Goal: Task Accomplishment & Management: Manage account settings

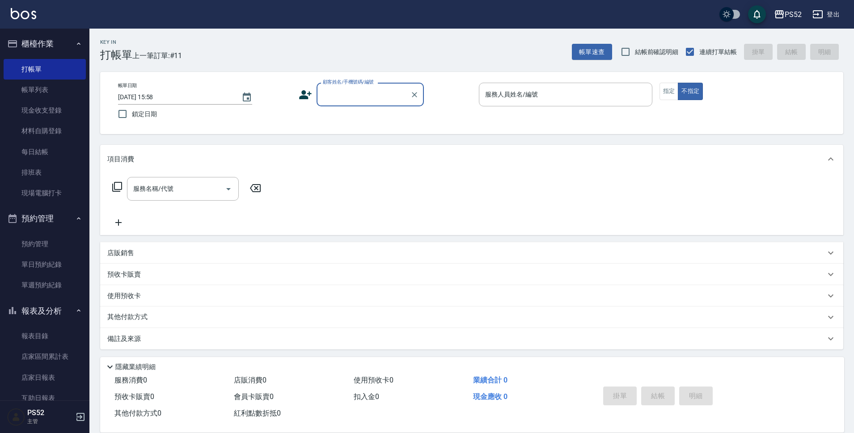
scroll to position [30, 0]
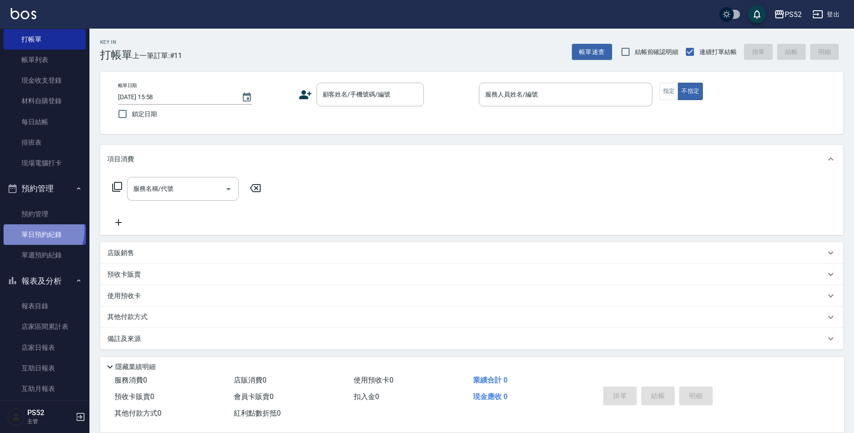
click at [39, 230] on link "單日預約紀錄" at bounding box center [45, 234] width 82 height 21
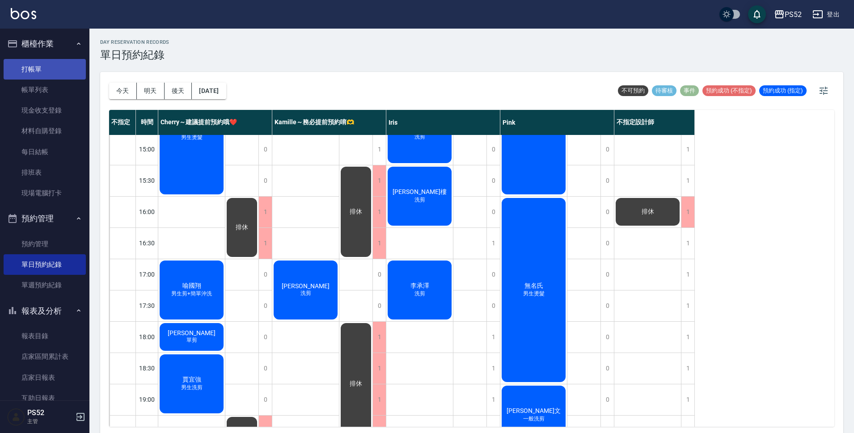
click at [76, 65] on link "打帳單" at bounding box center [45, 69] width 82 height 21
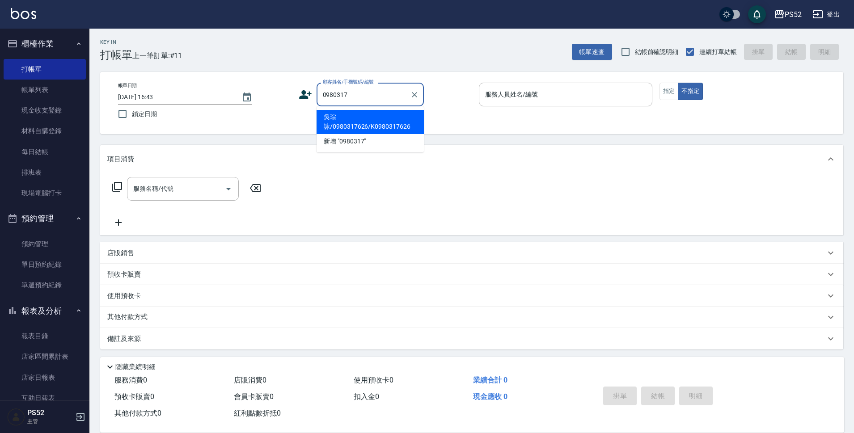
type input "吳琮詠/0980317626/K0980317626"
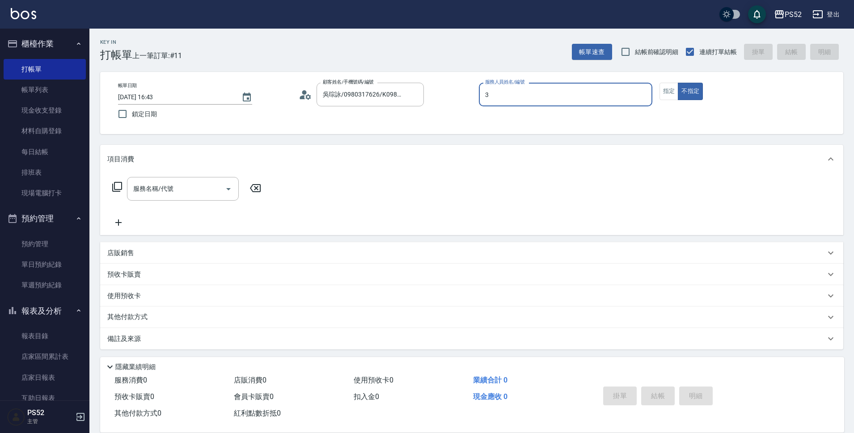
type input "3"
type button "false"
type input "Kamille～務必提前預約唷🫶-3"
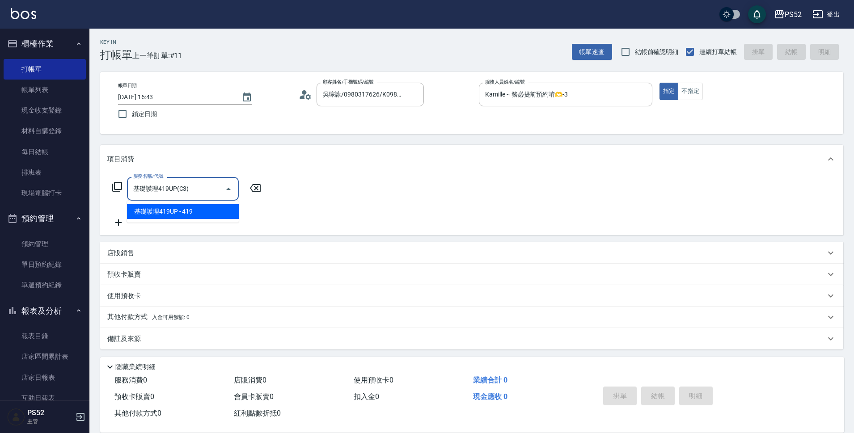
type input "基礎護理419UP(C3)"
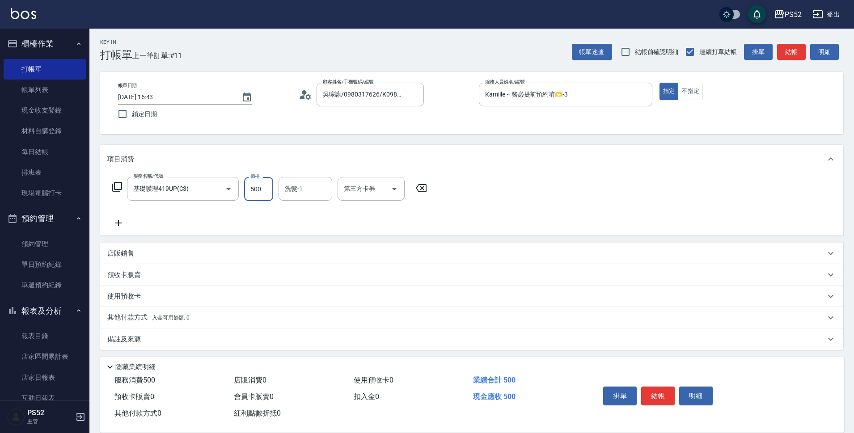
type input "500"
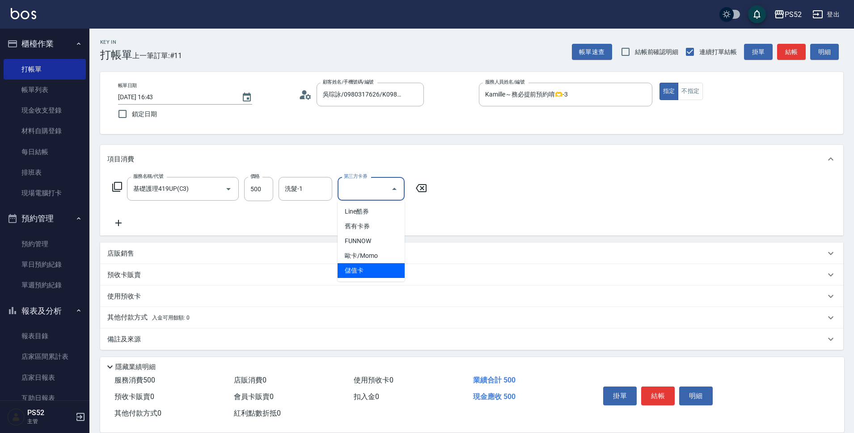
type input "儲值卡"
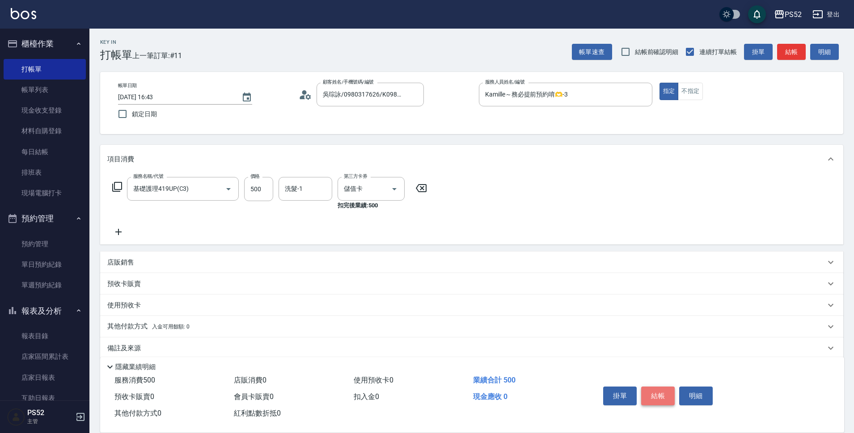
click at [647, 399] on button "結帳" at bounding box center [658, 396] width 34 height 19
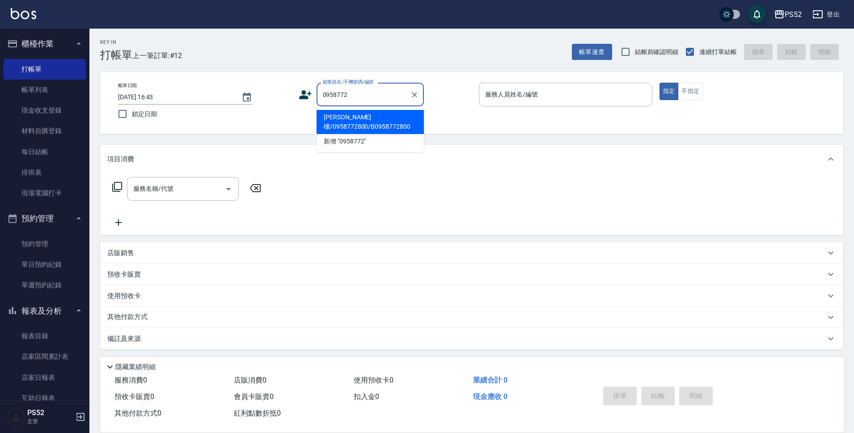
type input "李勁樓/0958772800/B0958772800"
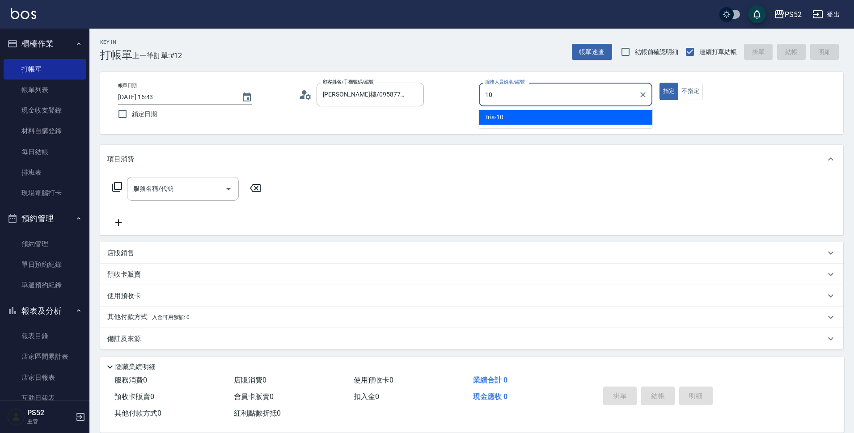
type input "Iris-10"
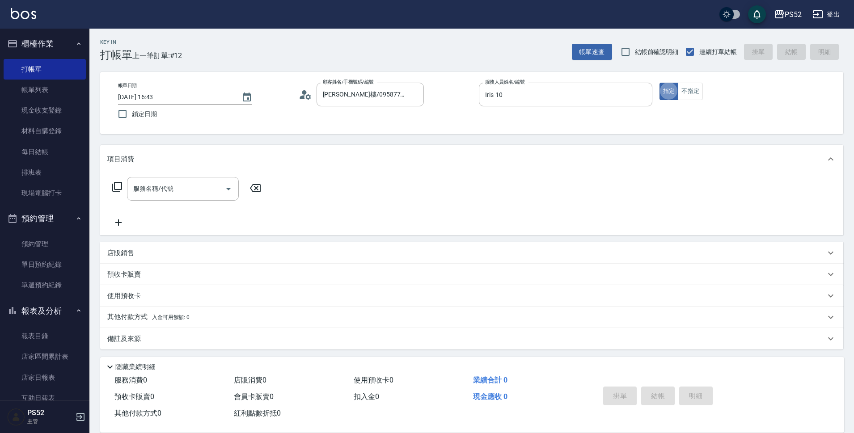
type button "true"
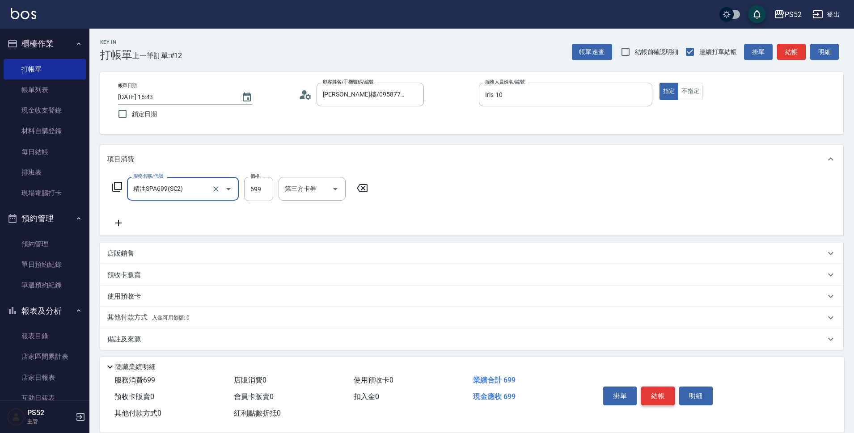
type input "精油SPA699(SC2)"
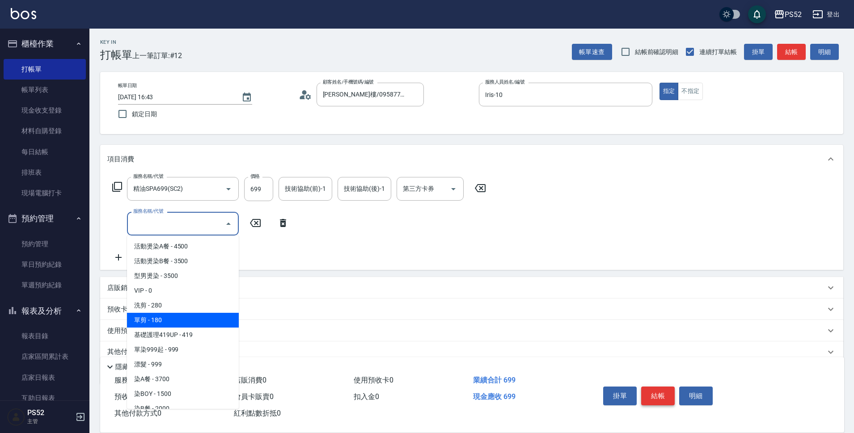
type input "\"
type input "單剪(C2)"
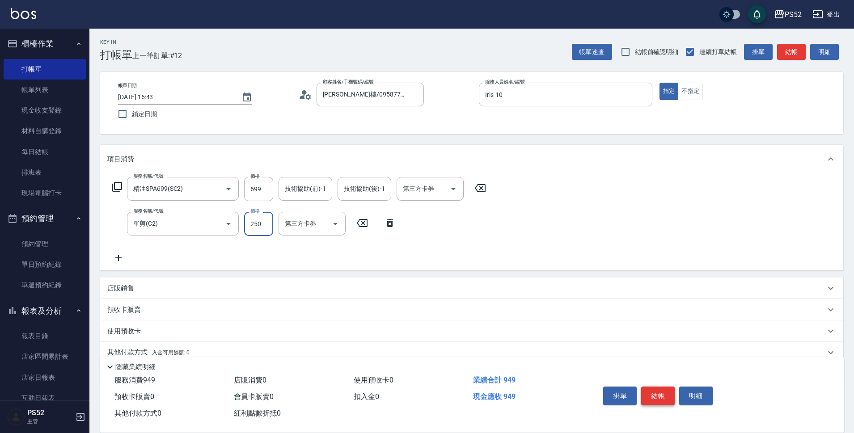
type input "250"
click at [660, 394] on button "結帳" at bounding box center [658, 396] width 34 height 19
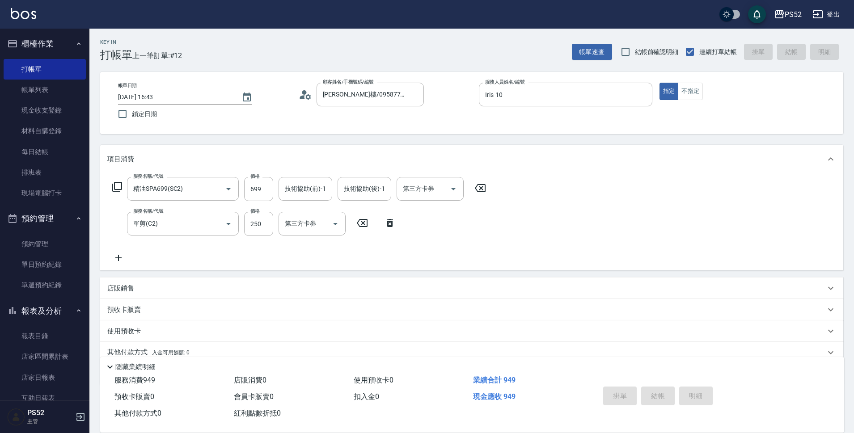
type input "2025/08/17 16:44"
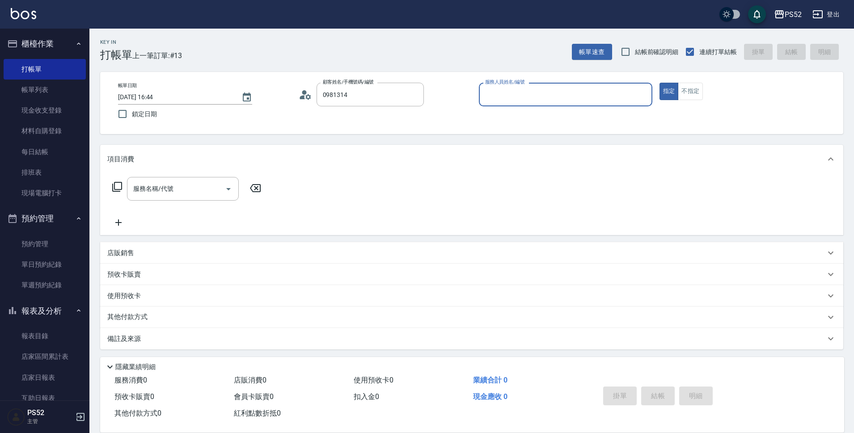
type input "曹明儀/0981314805/I0981314805"
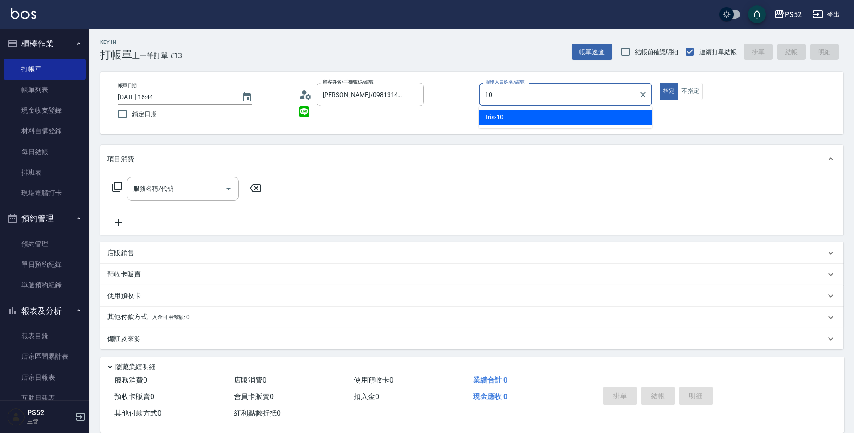
type input "Iris-10"
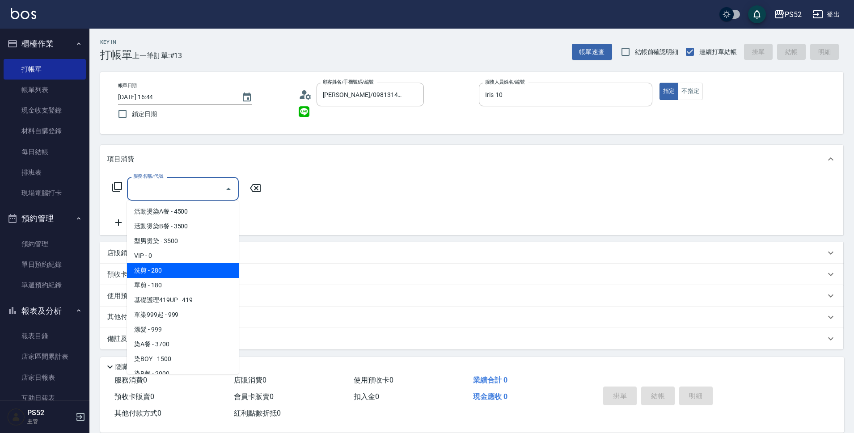
type input "洗剪(C1)"
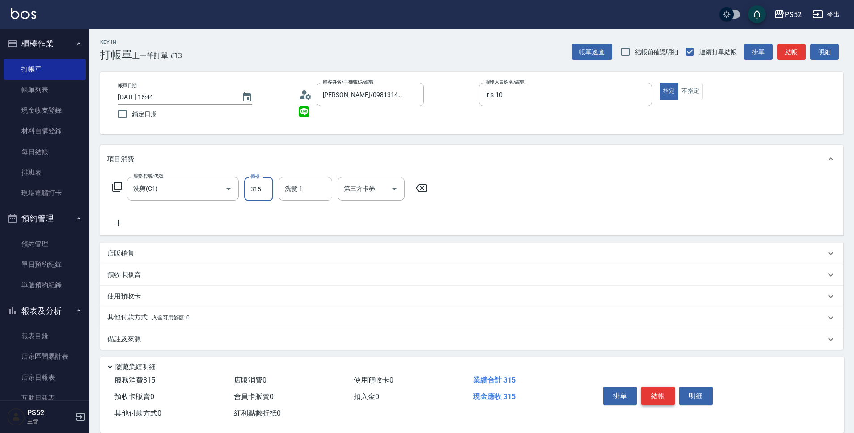
type input "315"
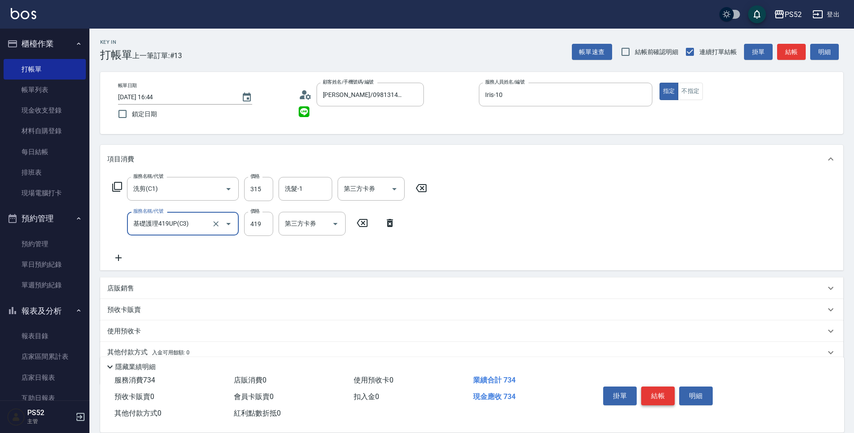
type input "基礎護理419UP(C3)"
type input "390"
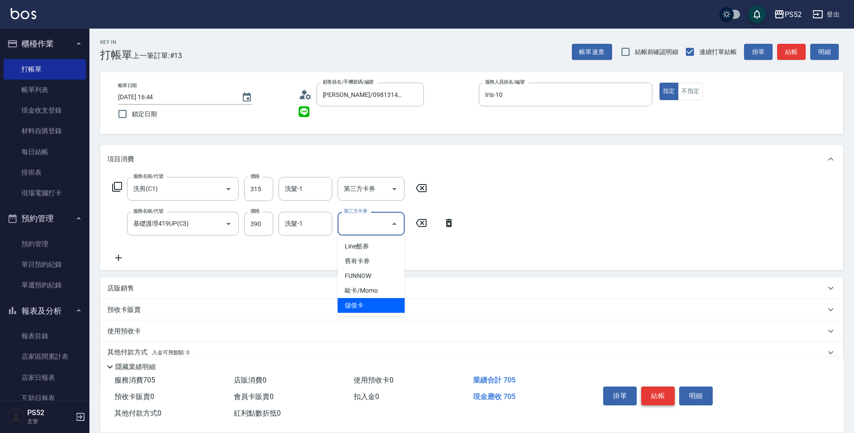
type input "儲值卡"
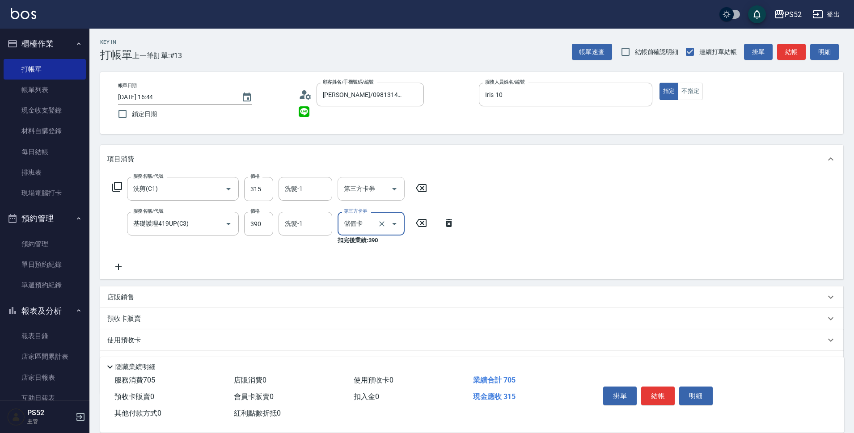
drag, startPoint x: 373, startPoint y: 191, endPoint x: 372, endPoint y: 197, distance: 6.3
click at [373, 191] on input "第三方卡券" at bounding box center [365, 189] width 46 height 16
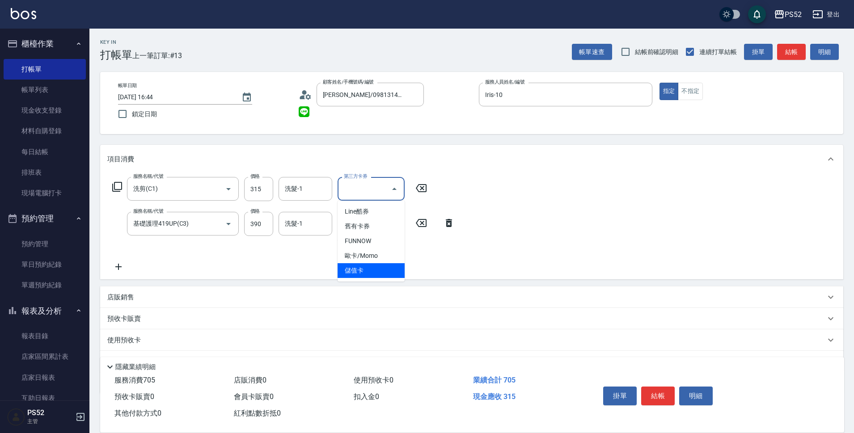
click at [346, 278] on ul "Line酷券 舊有卡券 FUNNOW 歐卡/Momo 儲值卡" at bounding box center [370, 241] width 67 height 81
click at [368, 274] on span "儲值卡" at bounding box center [370, 270] width 67 height 15
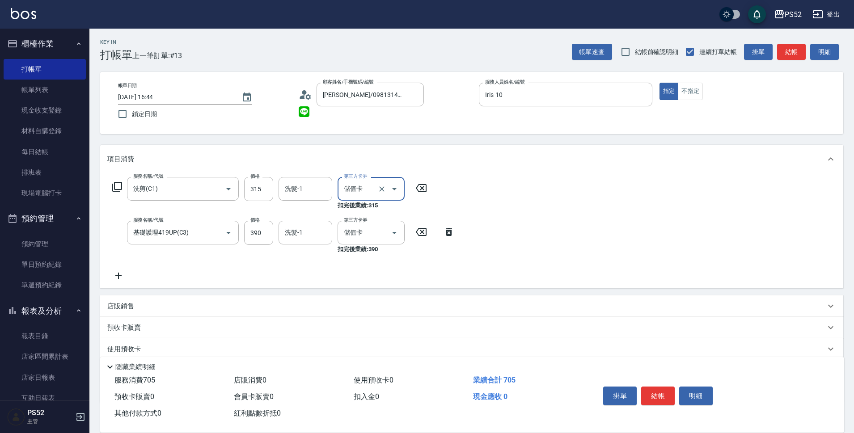
type input "儲值卡"
click at [658, 395] on button "結帳" at bounding box center [658, 396] width 34 height 19
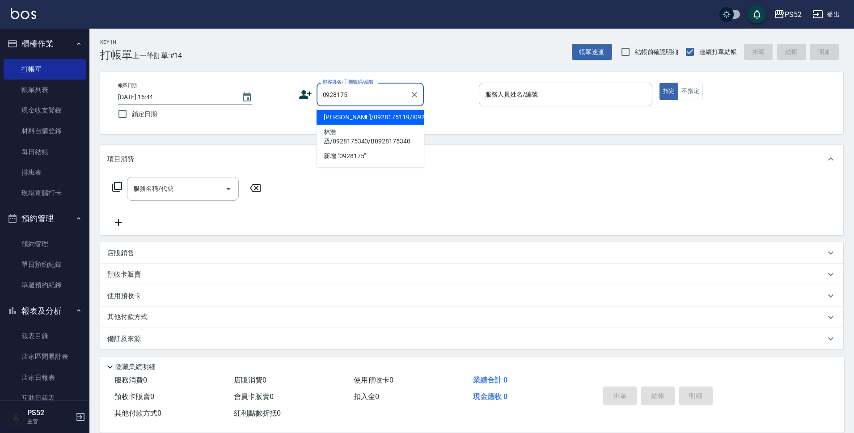
type input "蘇明正/0928175119/I0928175119"
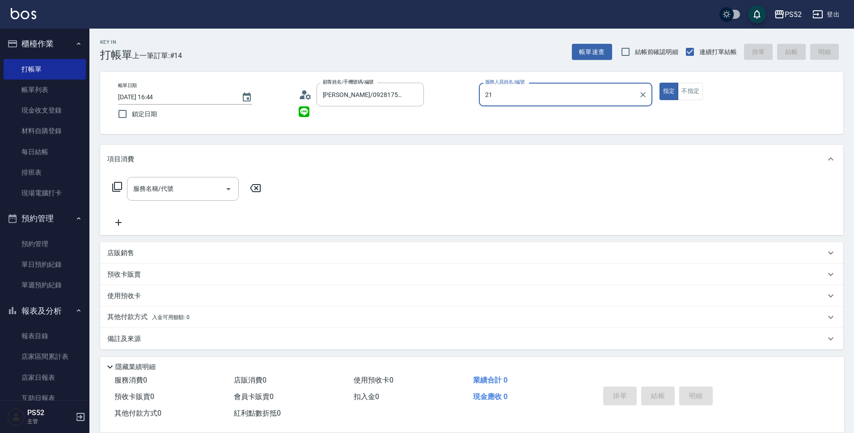
type input "2"
type input "Iris-10"
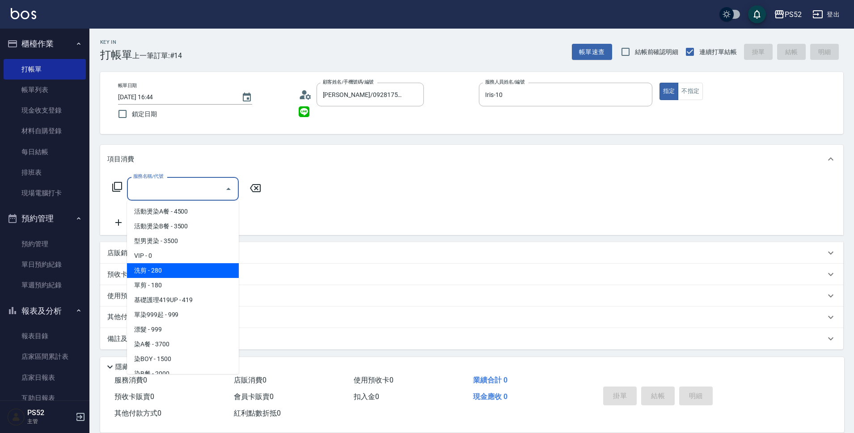
type input "洗剪(C1)"
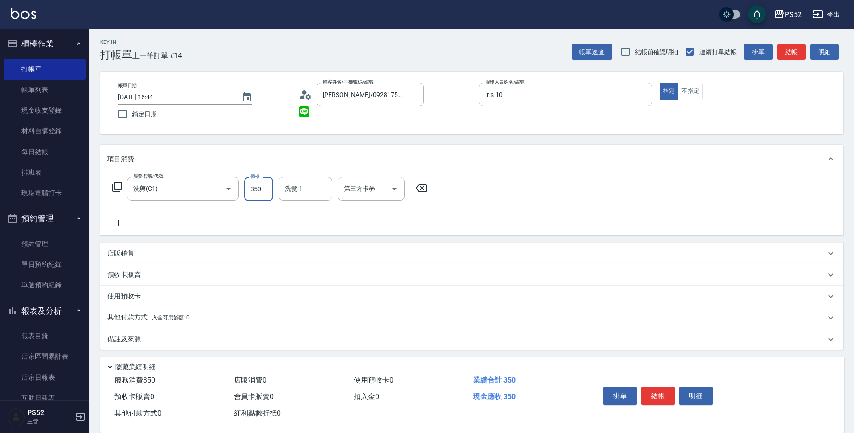
type input "350"
click at [658, 395] on button "結帳" at bounding box center [658, 396] width 34 height 19
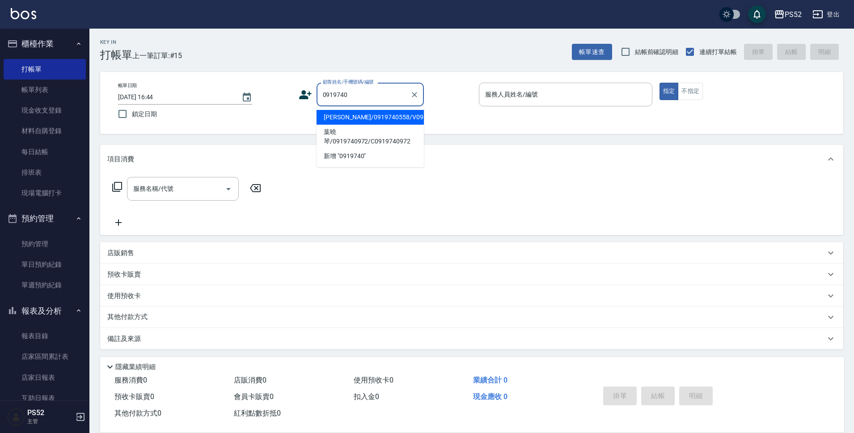
type input "賴玟珍/0919740558/V0919740558"
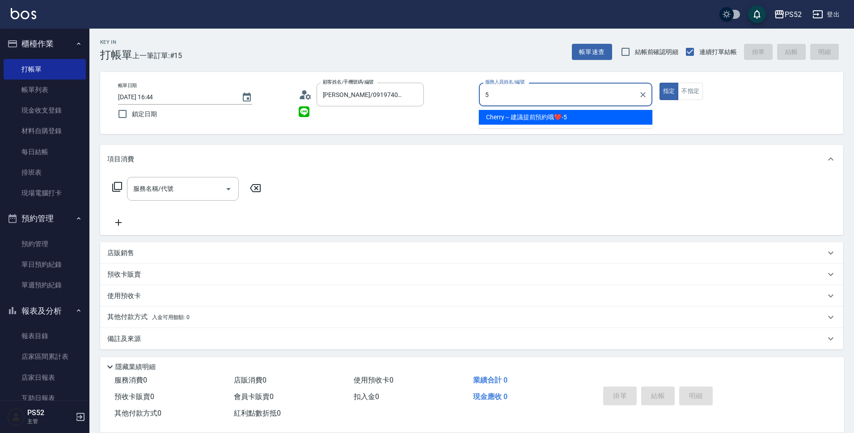
type input "Cherry～建議提前預約哦❤️-5"
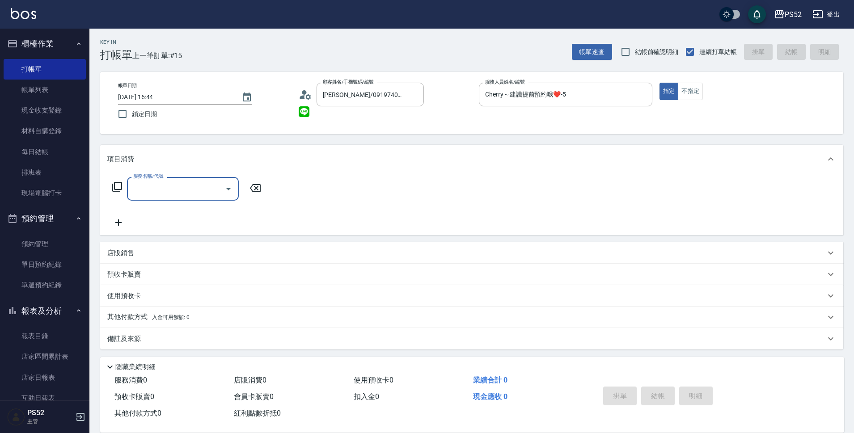
type input "5"
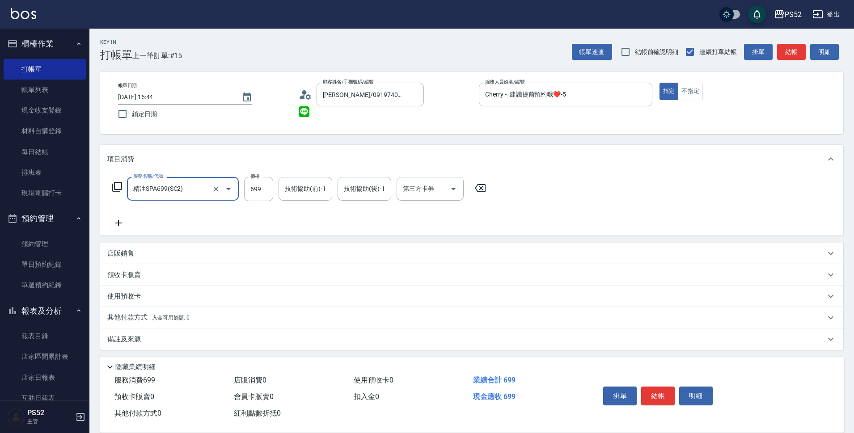
type input "精油SPA699(SC2)"
type input "600"
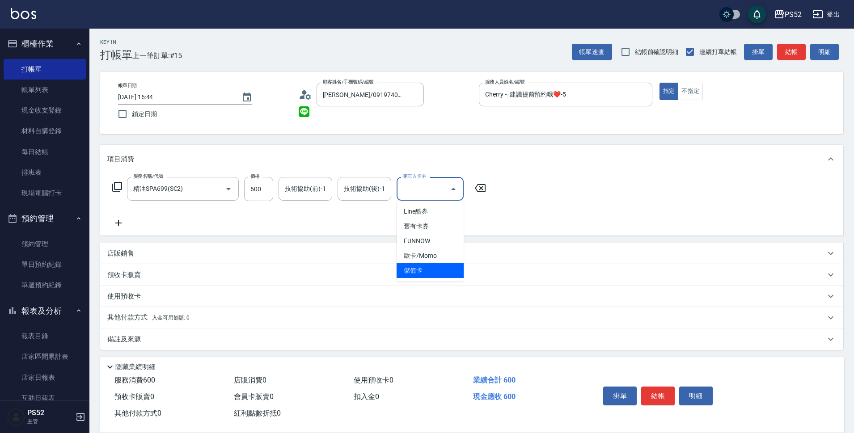
type input "儲值卡"
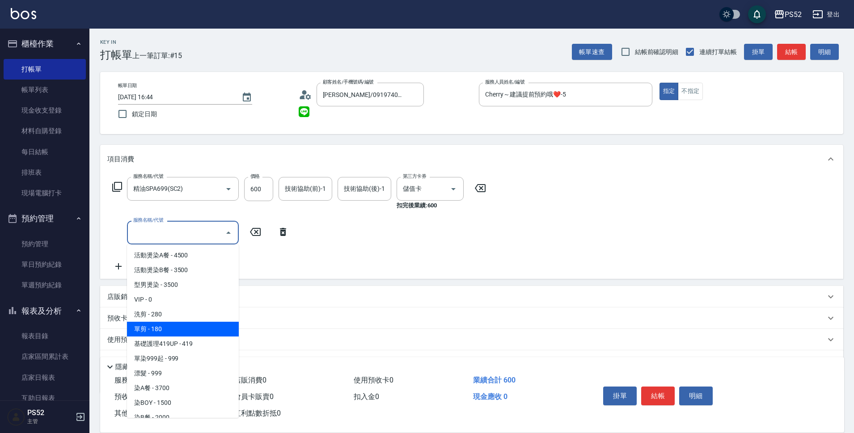
type input "單剪(C2)"
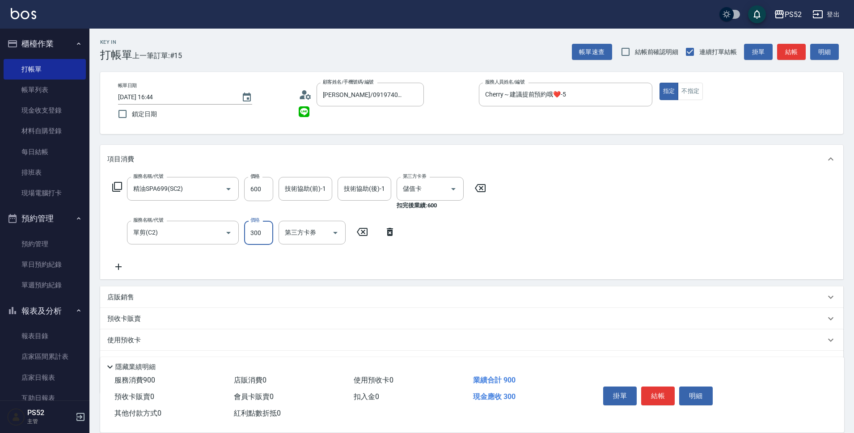
type input "300"
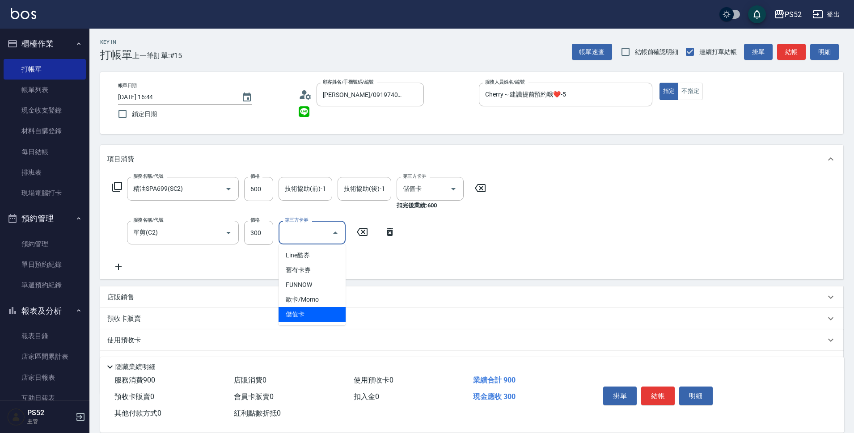
type input "儲值卡"
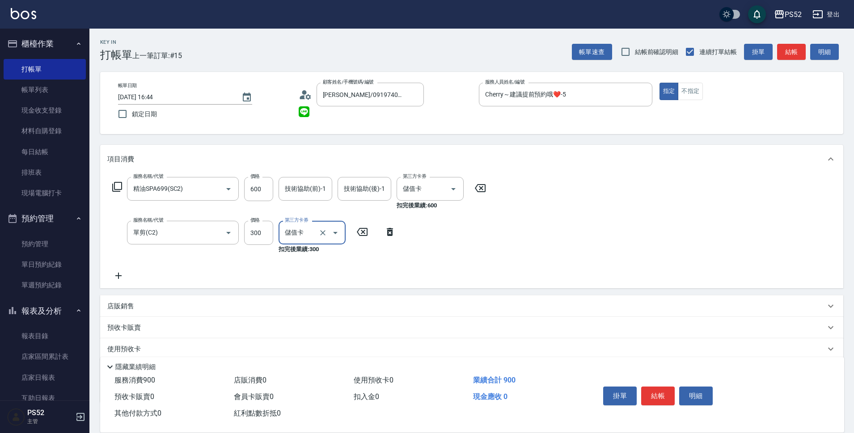
click at [658, 395] on button "結帳" at bounding box center [658, 396] width 34 height 19
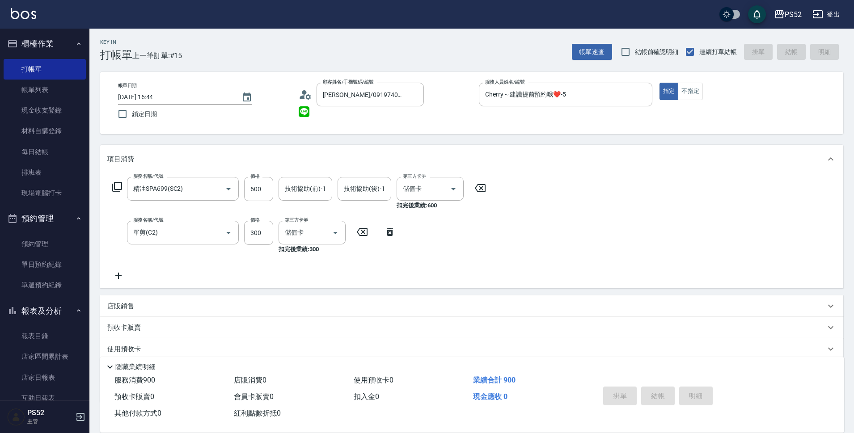
type input "2025/08/17 16:45"
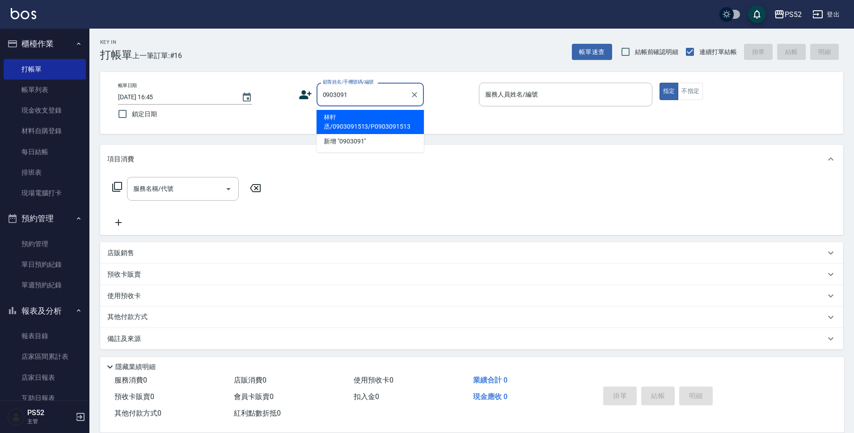
type input "林軒丞/0903091513/P0903091513"
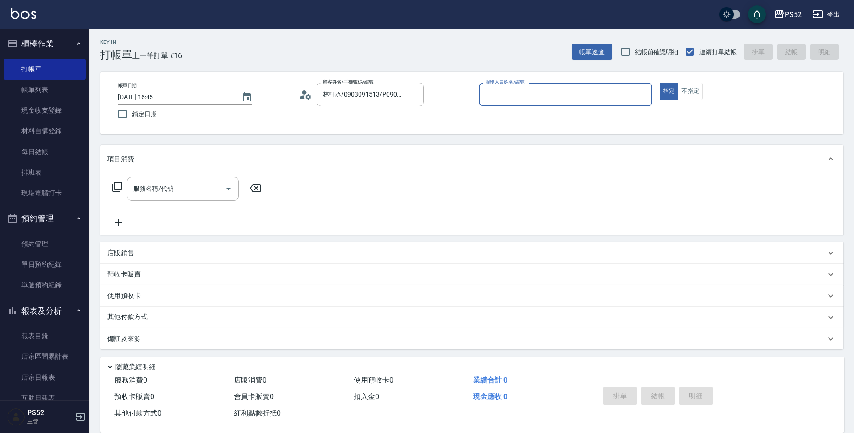
type input "5"
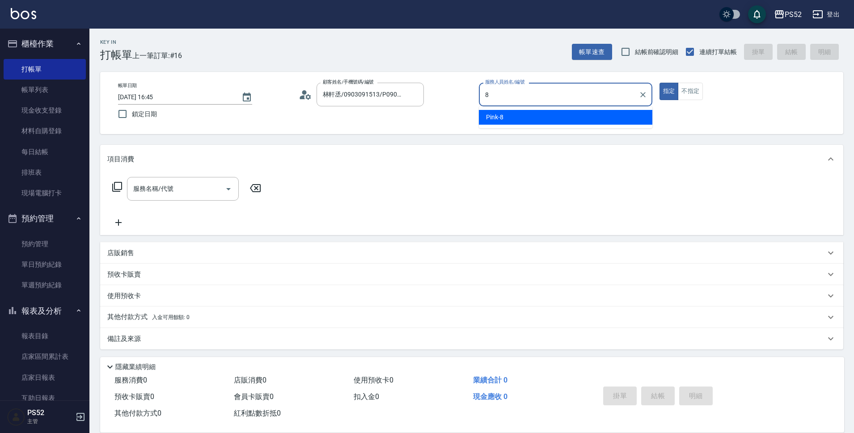
type input "Pink-8"
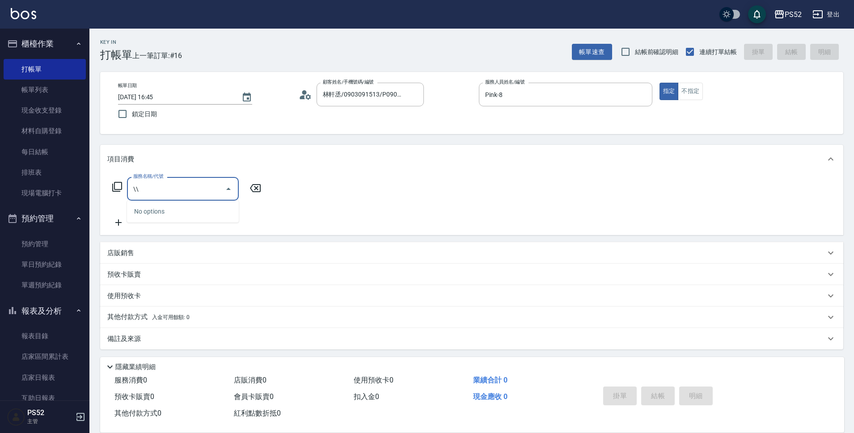
type input "\"
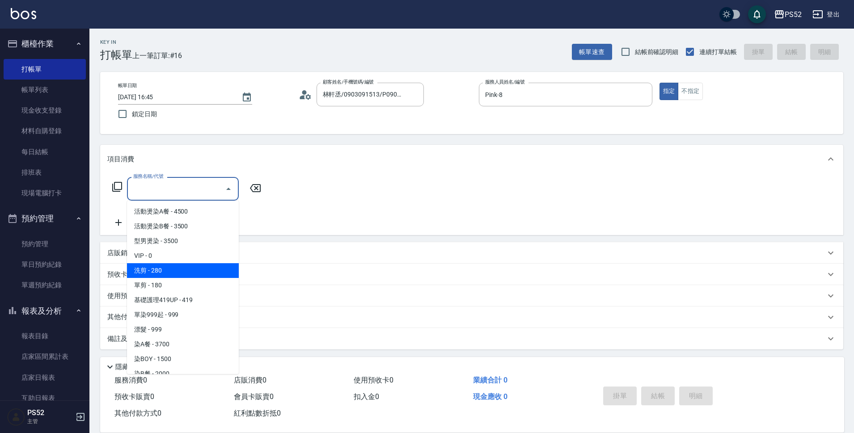
type input "洗剪(C1)"
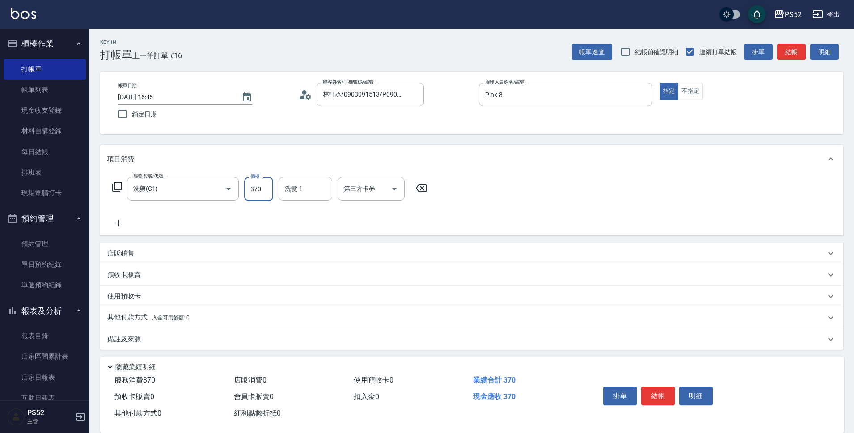
type input "370"
click at [658, 395] on button "結帳" at bounding box center [658, 396] width 34 height 19
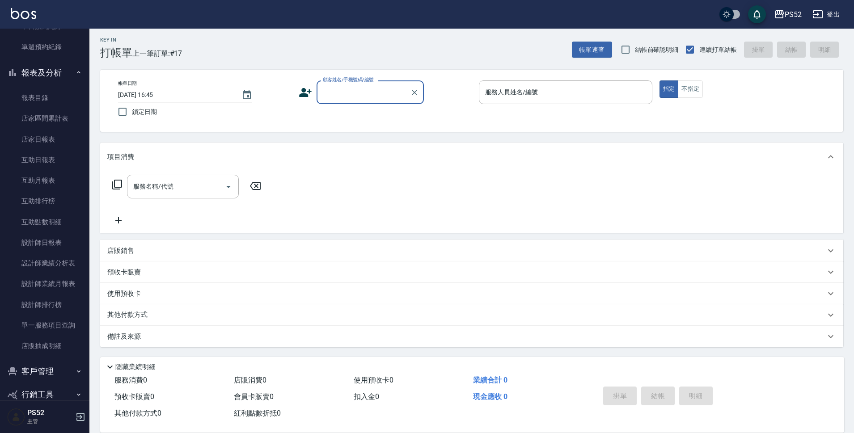
scroll to position [254, 0]
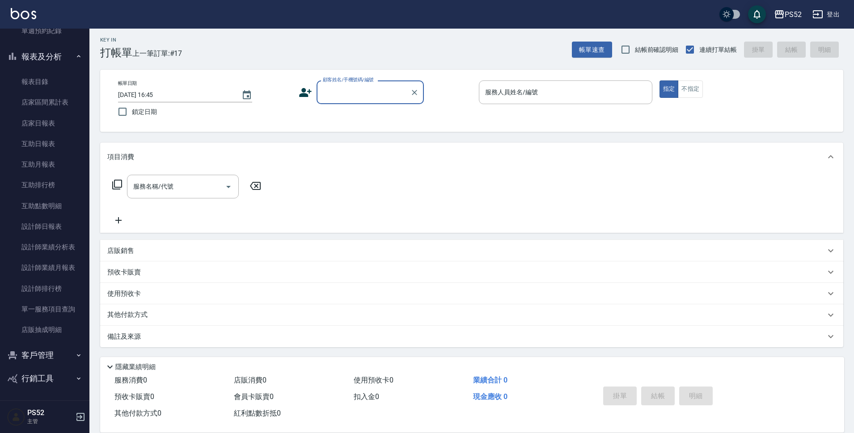
click at [25, 355] on button "客戶管理" at bounding box center [45, 355] width 82 height 23
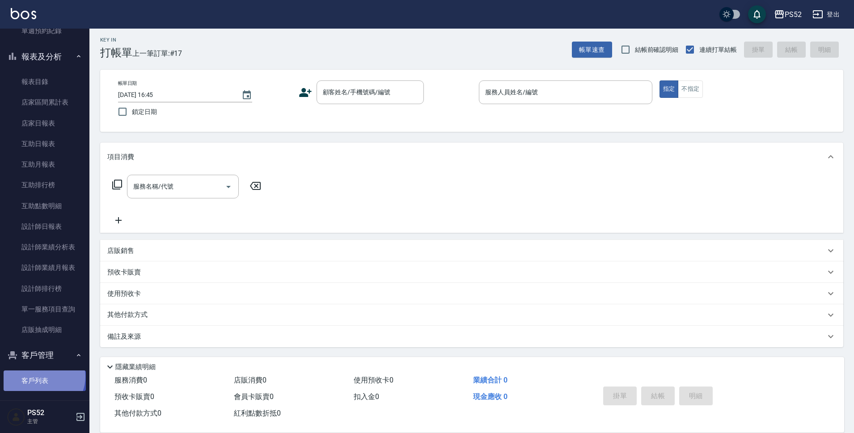
click at [43, 377] on link "客戶列表" at bounding box center [45, 381] width 82 height 21
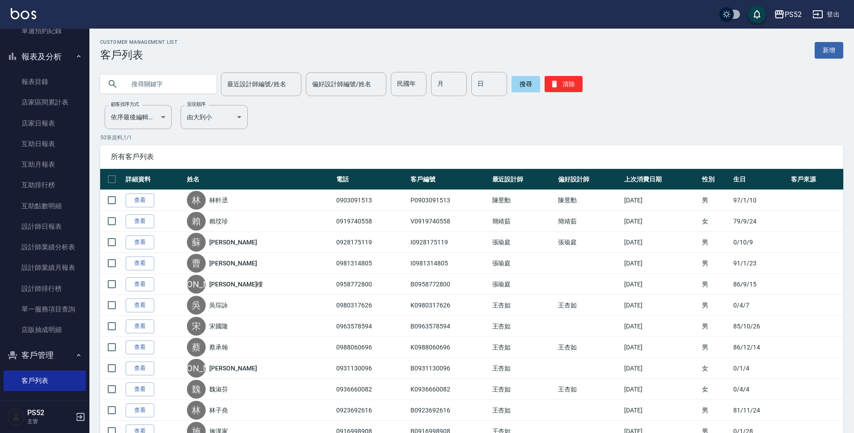
click at [175, 75] on input "text" at bounding box center [167, 84] width 84 height 24
type input "陳"
type input "宥"
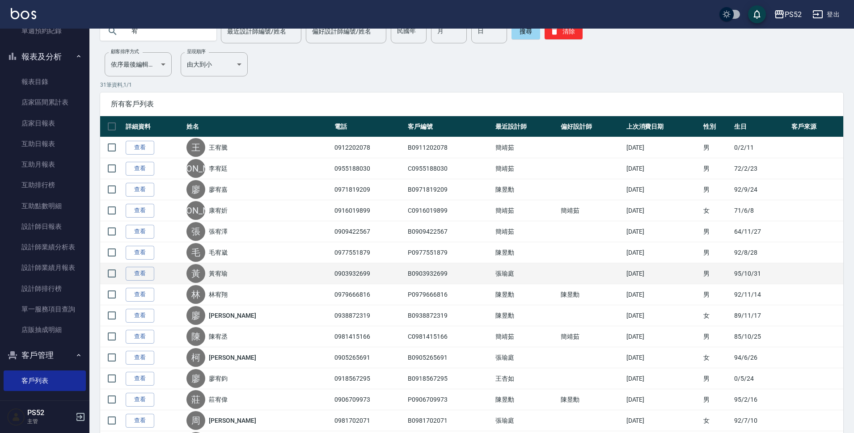
scroll to position [59, 0]
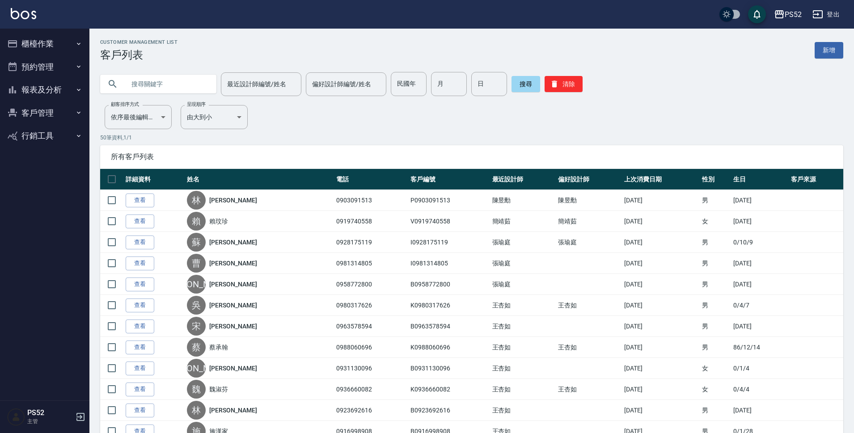
scroll to position [59, 0]
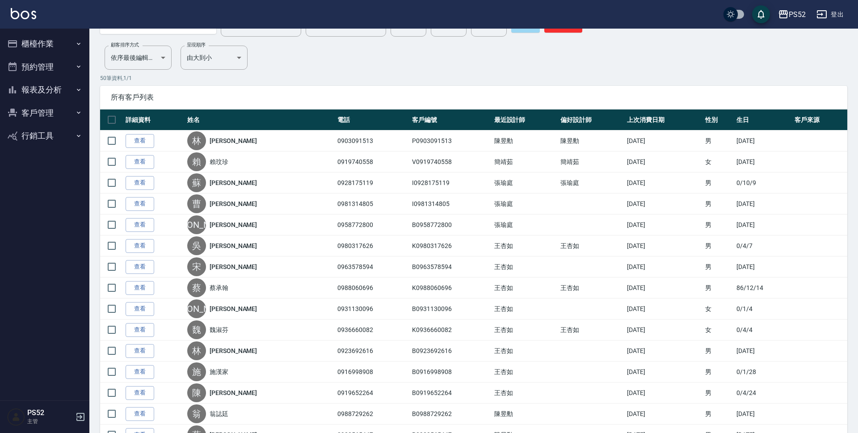
drag, startPoint x: 0, startPoint y: 0, endPoint x: 54, endPoint y: 79, distance: 95.8
click at [54, 79] on button "報表及分析" at bounding box center [45, 89] width 82 height 23
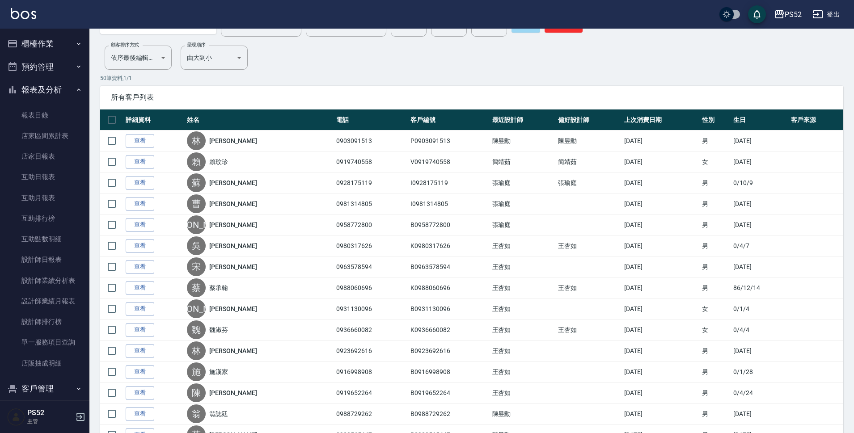
click at [42, 64] on button "預約管理" at bounding box center [45, 66] width 82 height 23
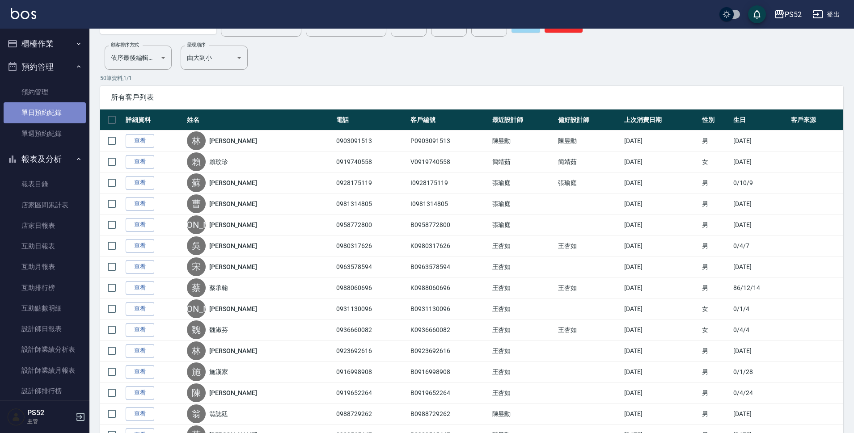
click at [60, 115] on link "單日預約紀錄" at bounding box center [45, 112] width 82 height 21
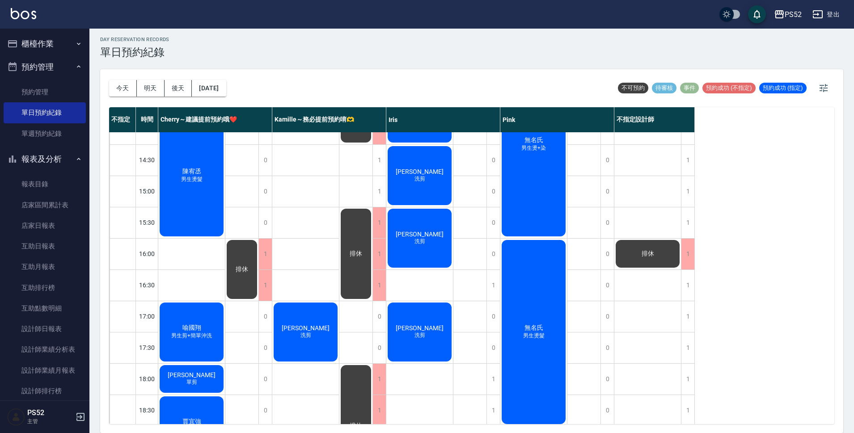
scroll to position [253, 0]
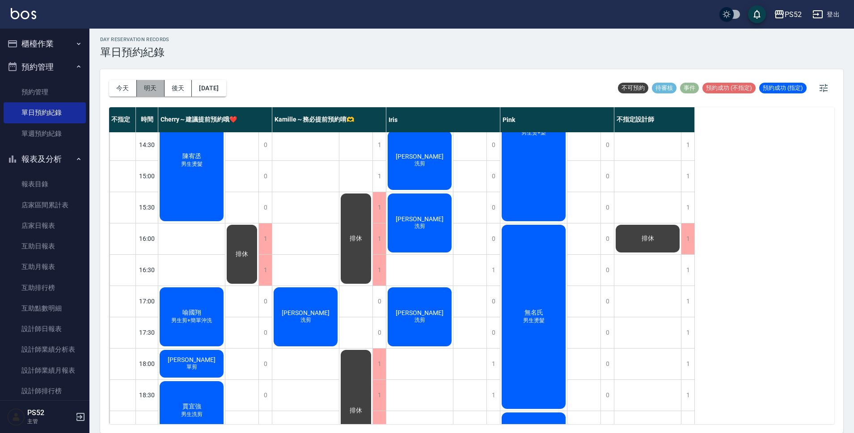
click at [152, 83] on button "明天" at bounding box center [151, 88] width 28 height 17
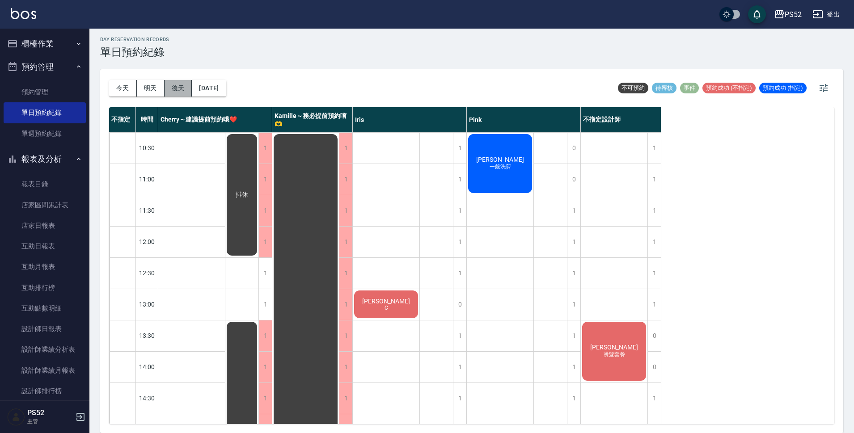
click at [181, 92] on button "後天" at bounding box center [178, 88] width 28 height 17
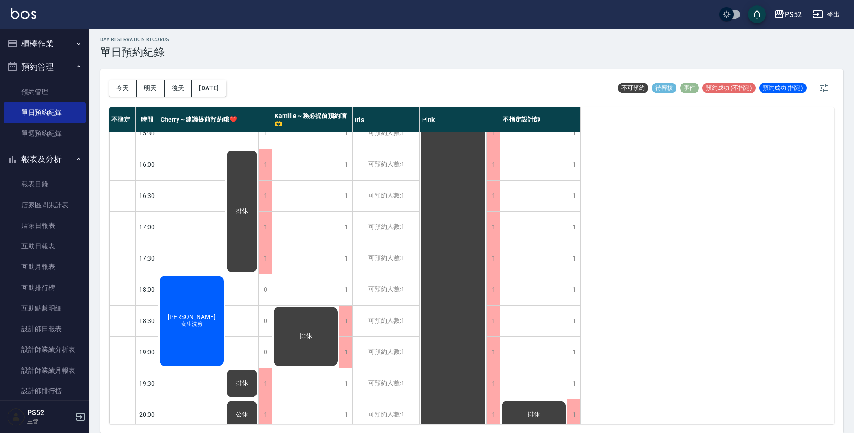
scroll to position [342, 0]
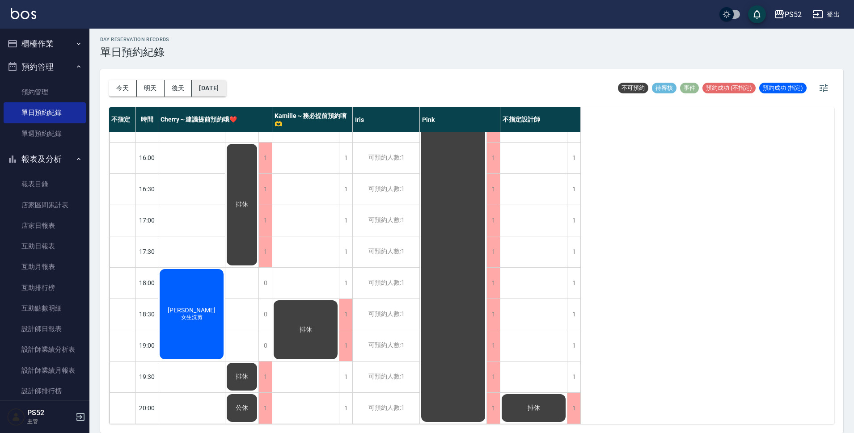
click at [223, 86] on button "[DATE]" at bounding box center [209, 88] width 34 height 17
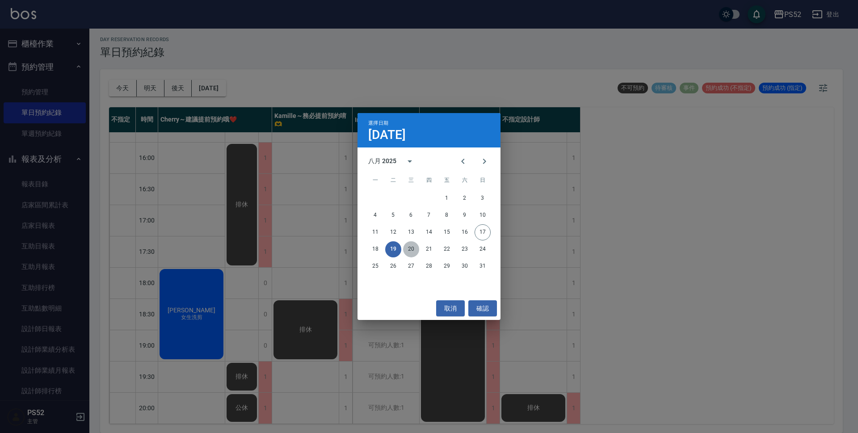
click at [413, 245] on button "20" at bounding box center [411, 249] width 16 height 16
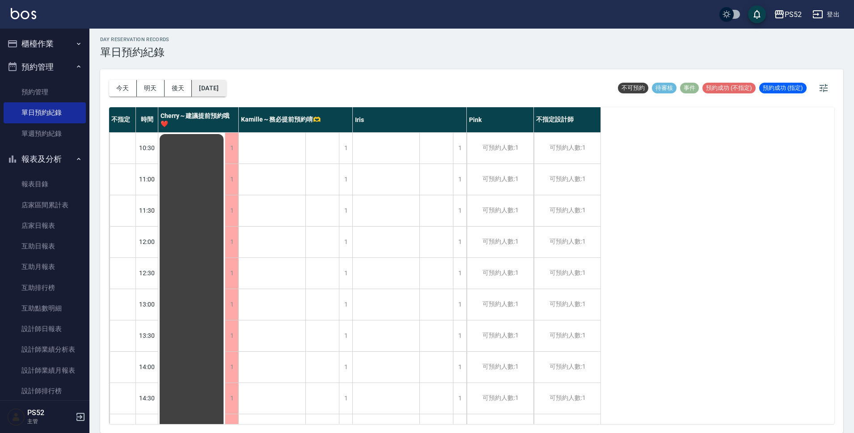
click at [226, 92] on button "[DATE]" at bounding box center [209, 88] width 34 height 17
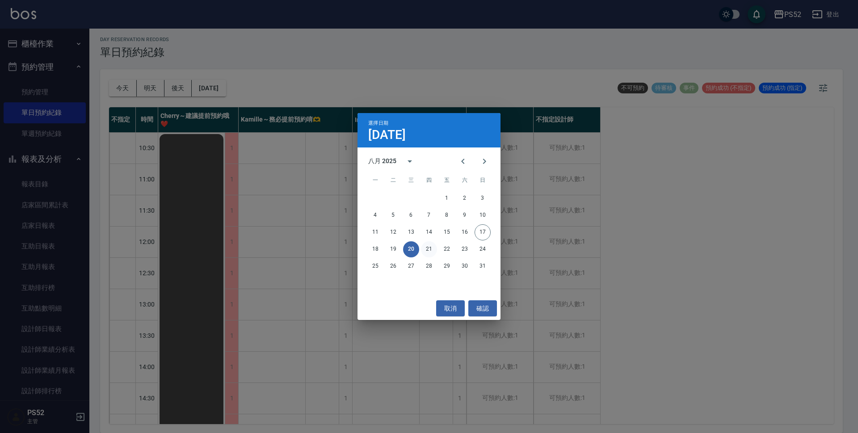
click at [428, 251] on button "21" at bounding box center [429, 249] width 16 height 16
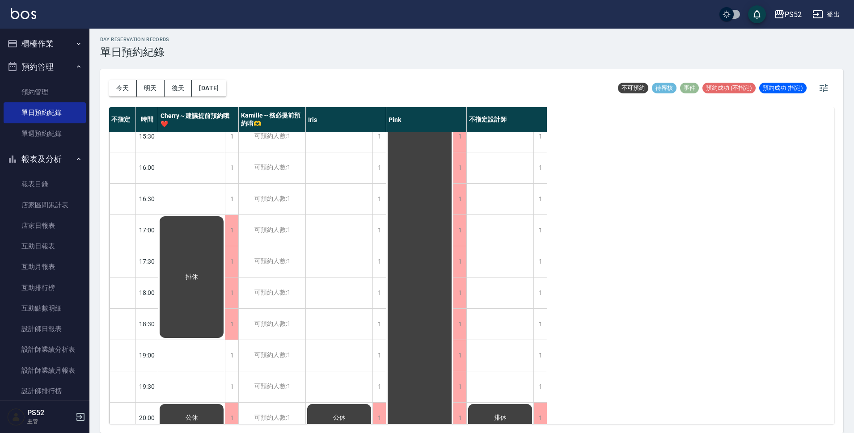
scroll to position [342, 0]
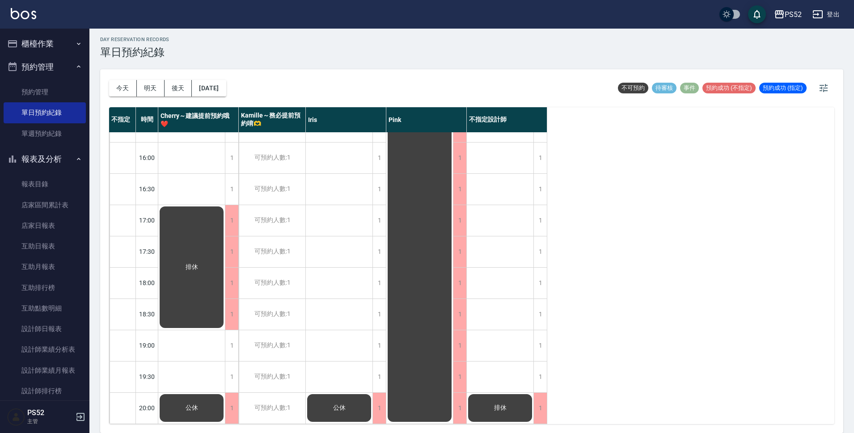
click at [159, 84] on button "明天" at bounding box center [151, 88] width 28 height 17
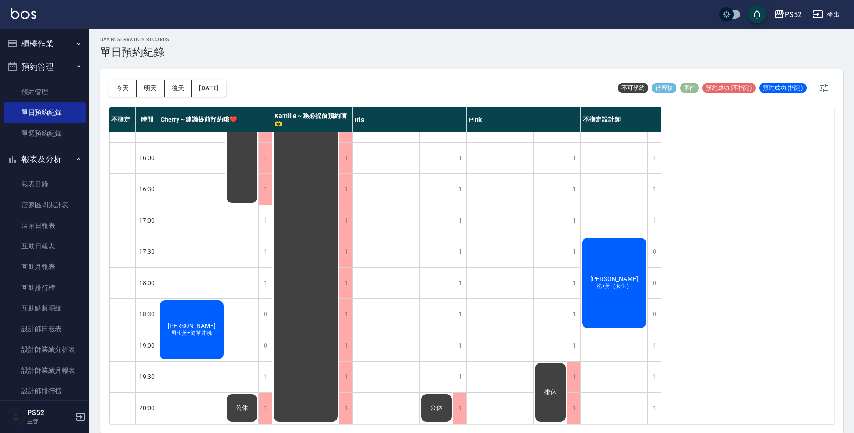
click at [114, 100] on div "[DATE] [DATE] [DATE] [DATE]" at bounding box center [167, 88] width 117 height 38
click at [124, 95] on button "今天" at bounding box center [123, 88] width 28 height 17
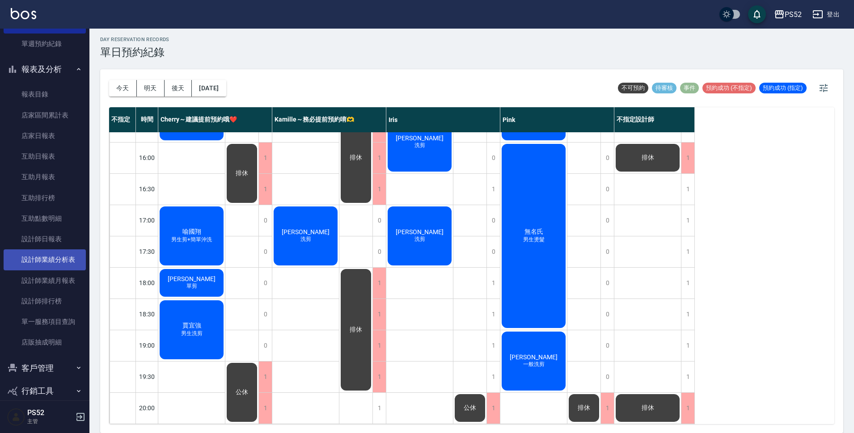
scroll to position [103, 0]
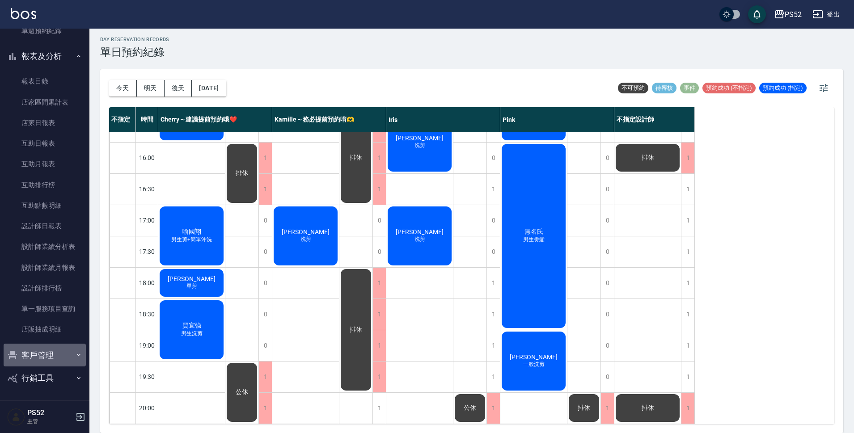
click at [58, 351] on button "客戶管理" at bounding box center [45, 355] width 82 height 23
click at [50, 376] on link "客戶列表" at bounding box center [45, 380] width 82 height 21
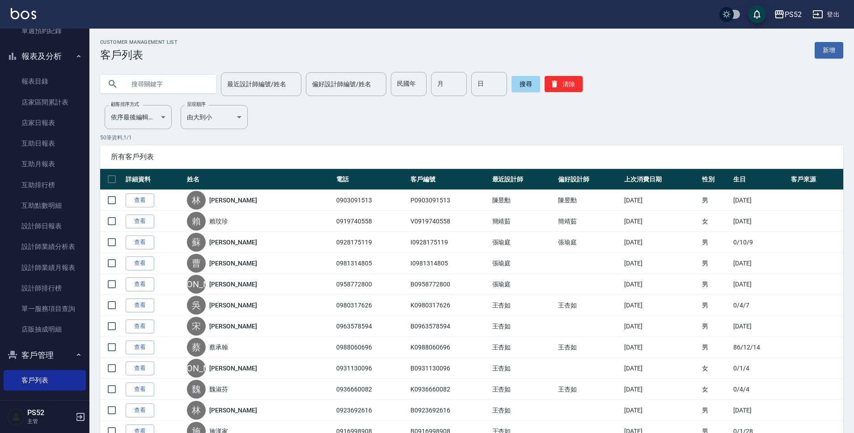
click at [185, 80] on input "text" at bounding box center [167, 84] width 84 height 24
type input "090302"
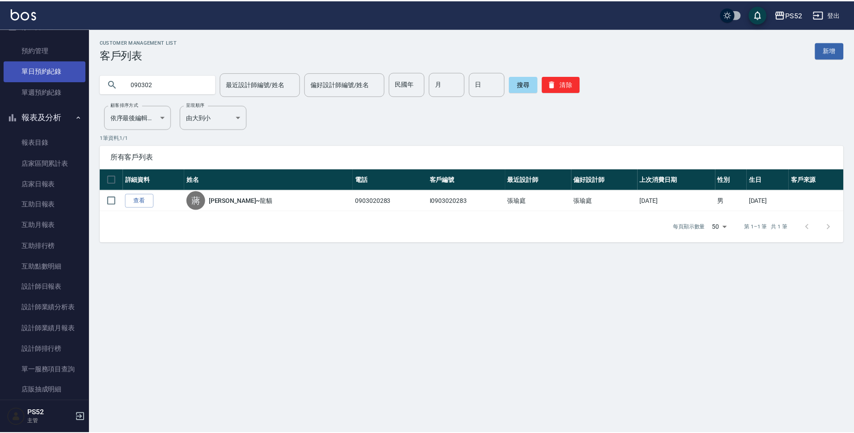
scroll to position [28, 0]
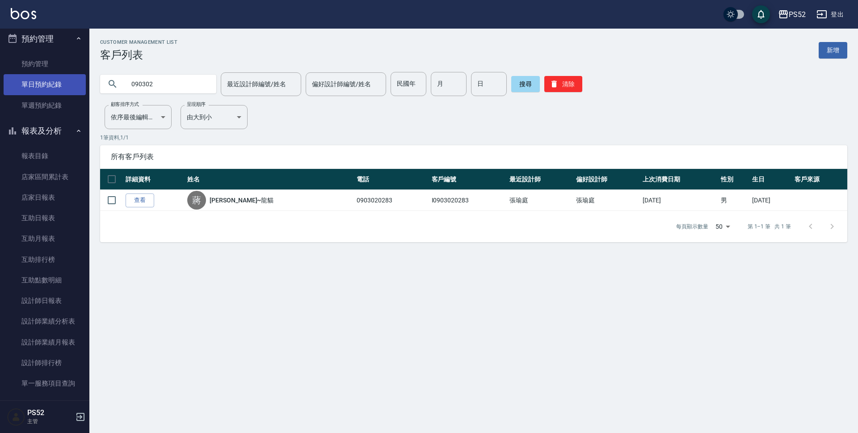
click at [34, 80] on link "單日預約紀錄" at bounding box center [45, 84] width 82 height 21
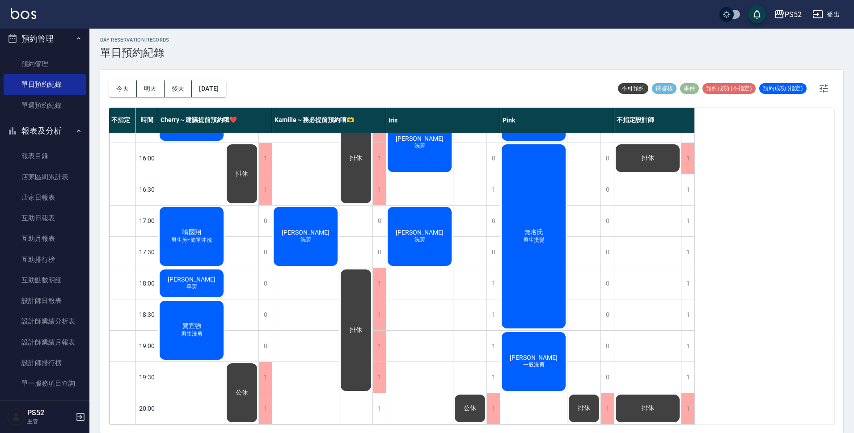
scroll to position [3, 0]
